Goal: Information Seeking & Learning: Check status

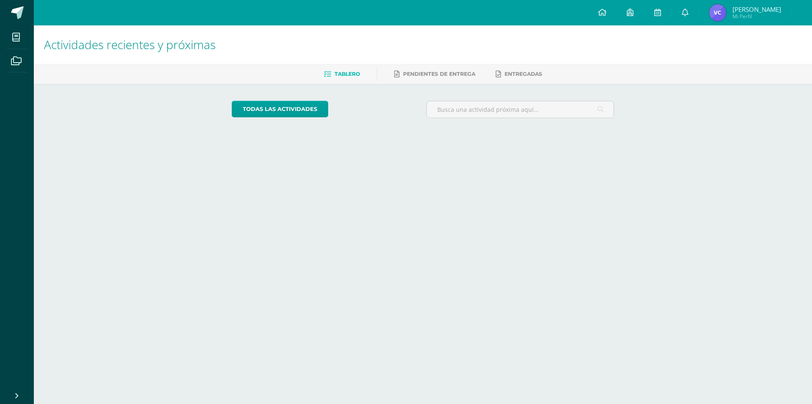
click at [715, 12] on img at bounding box center [718, 12] width 17 height 17
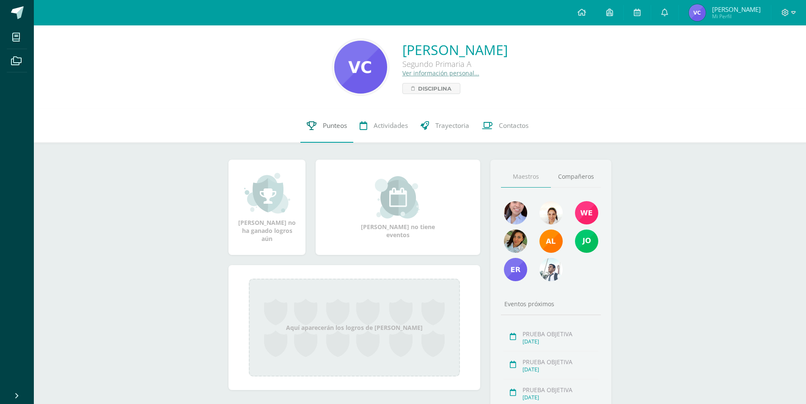
click at [332, 118] on link "Punteos" at bounding box center [326, 126] width 53 height 34
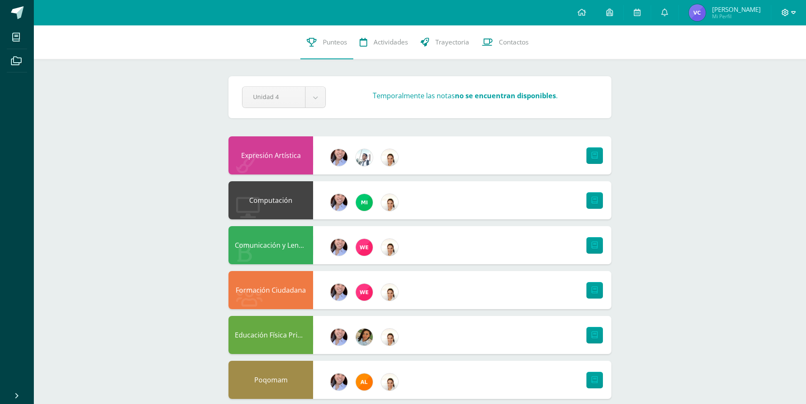
click at [782, 8] on div at bounding box center [788, 12] width 35 height 25
click at [784, 9] on icon at bounding box center [785, 12] width 7 height 7
click at [776, 55] on span "Cerrar sesión" at bounding box center [767, 58] width 38 height 8
